Goal: Task Accomplishment & Management: Use online tool/utility

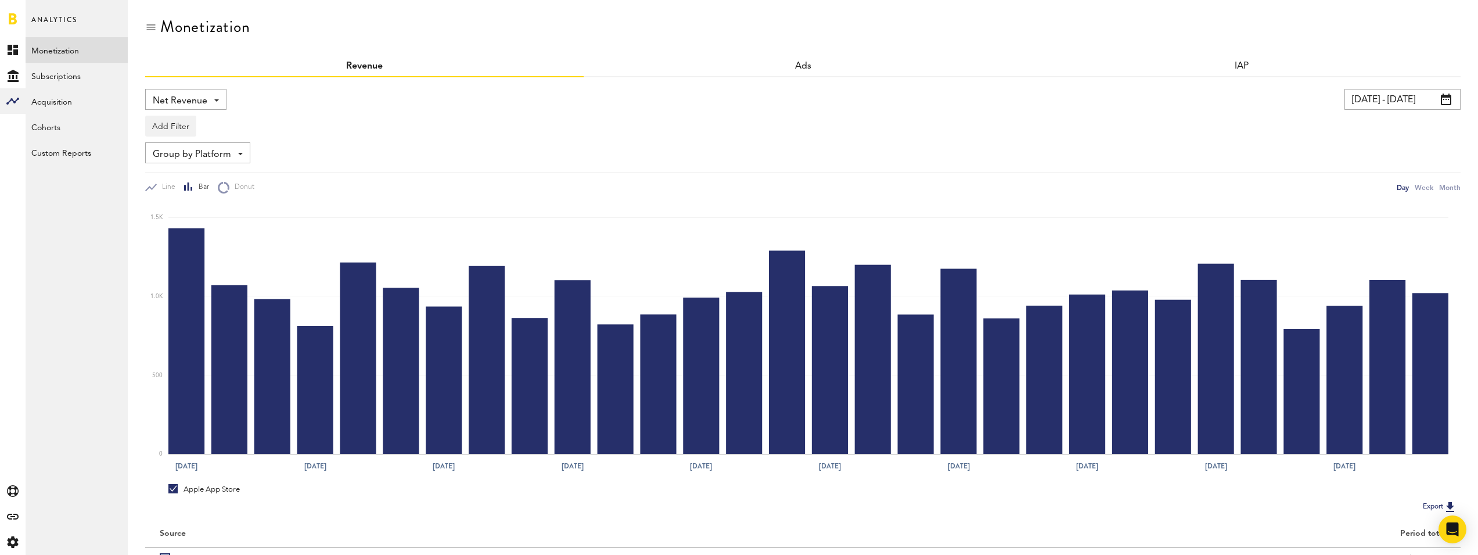
click at [239, 143] on div "Group by Platform Group by Platform Group by Revenue Type Group by App" at bounding box center [197, 152] width 105 height 21
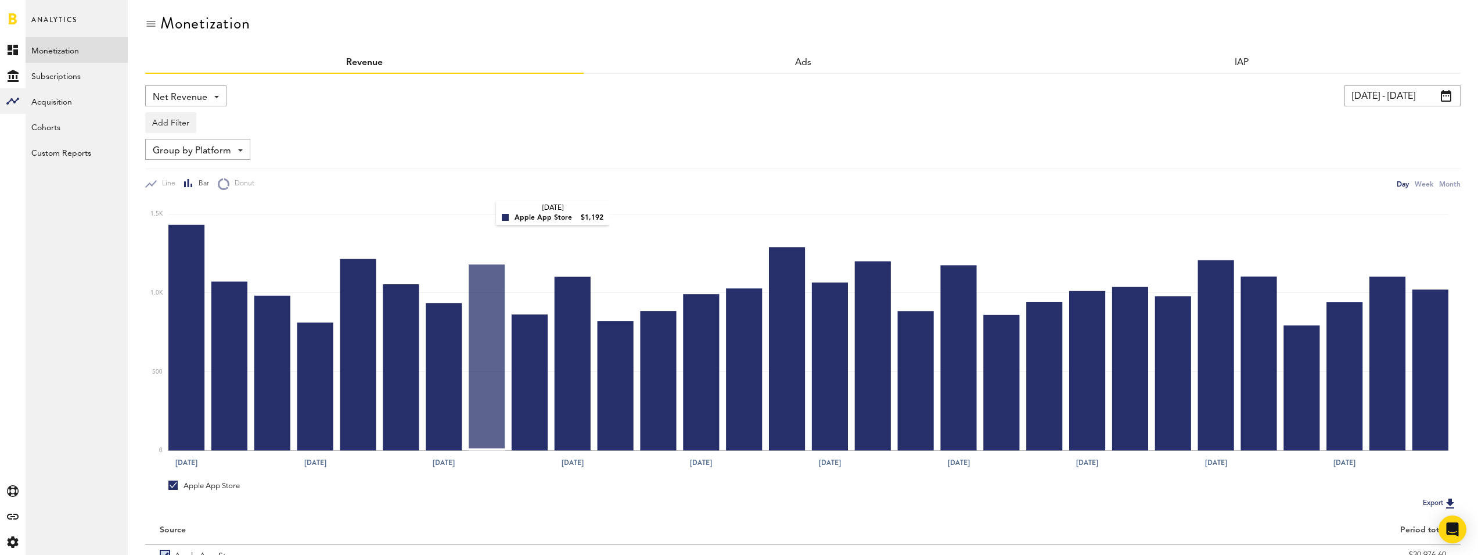
scroll to position [77, 0]
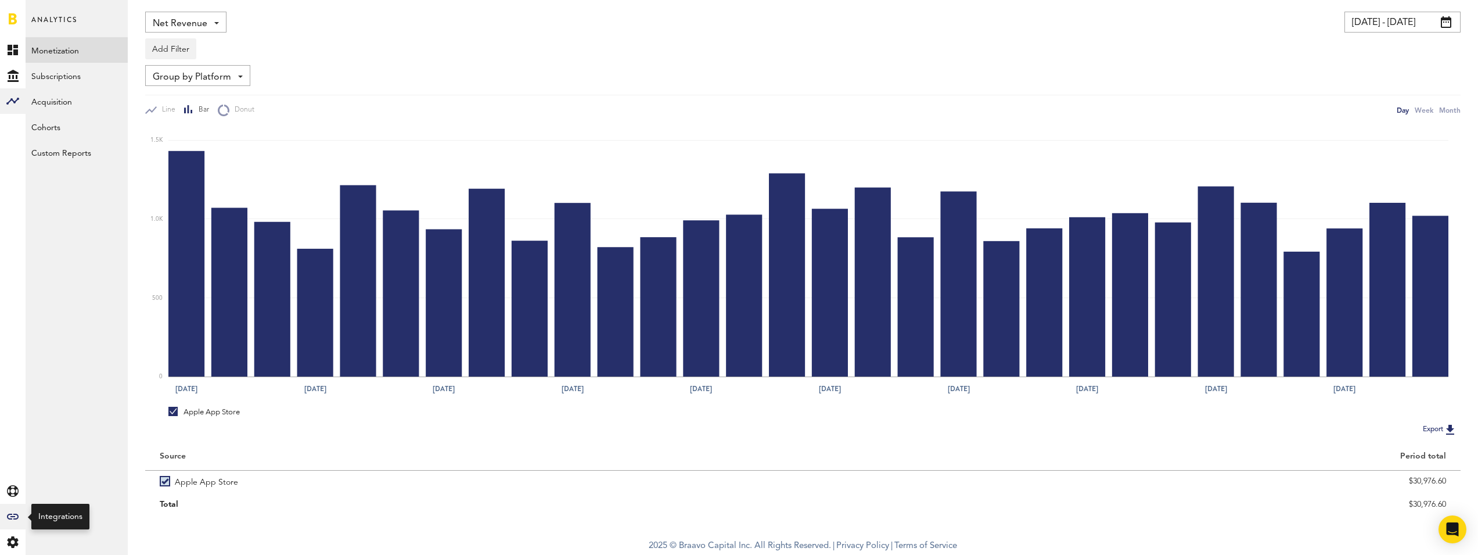
click at [20, 513] on div "Created with Sketch." at bounding box center [13, 517] width 26 height 26
click at [68, 197] on link "Billing" at bounding box center [77, 204] width 102 height 26
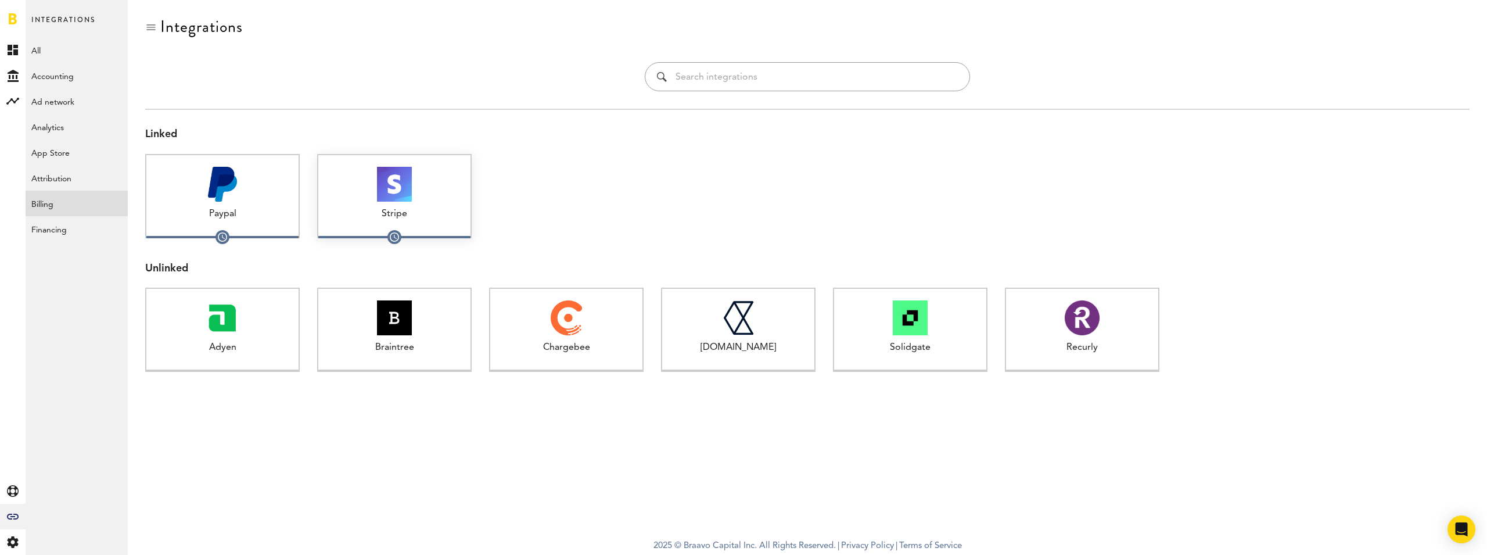
click at [434, 202] on div "Stripe 1 connected" at bounding box center [394, 196] width 154 height 84
